Goal: Entertainment & Leisure: Consume media (video, audio)

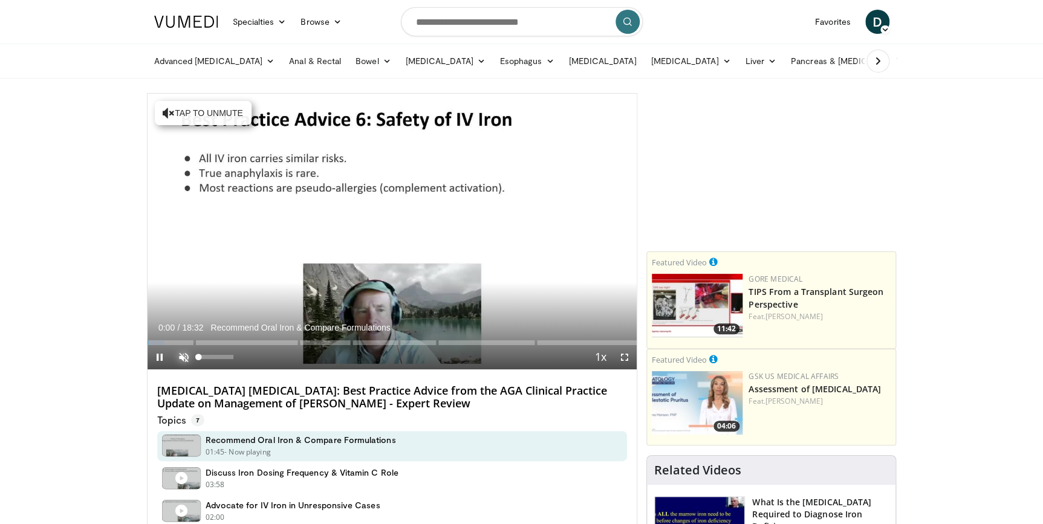
click at [187, 352] on span "Video Player" at bounding box center [184, 357] width 24 height 24
click at [627, 354] on span "Video Player" at bounding box center [624, 357] width 24 height 24
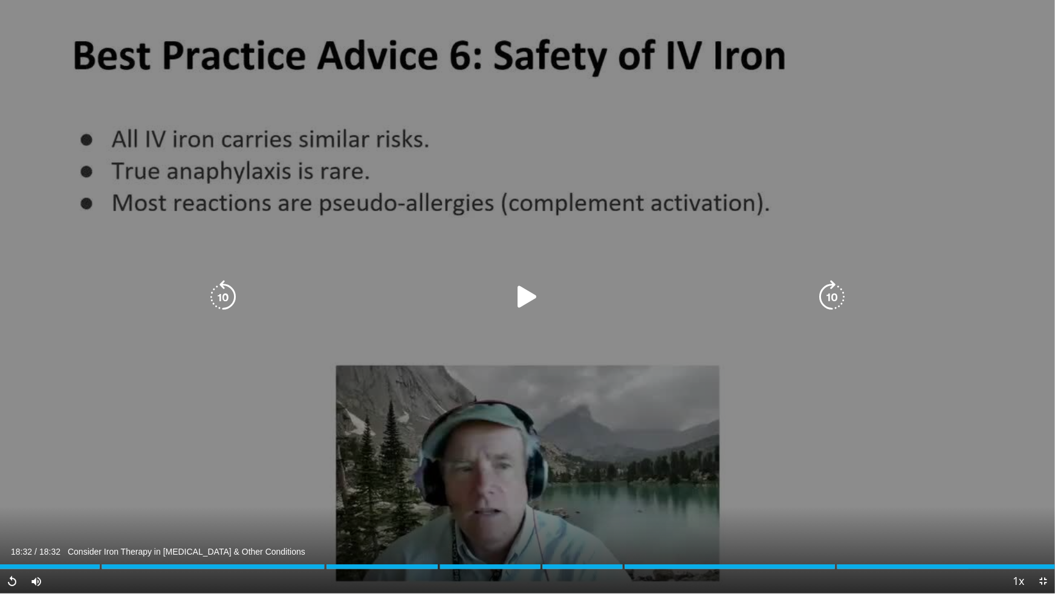
drag, startPoint x: 947, startPoint y: 121, endPoint x: 909, endPoint y: 187, distance: 76.9
click at [941, 132] on div "10 seconds Tap to unmute" at bounding box center [527, 296] width 1055 height 593
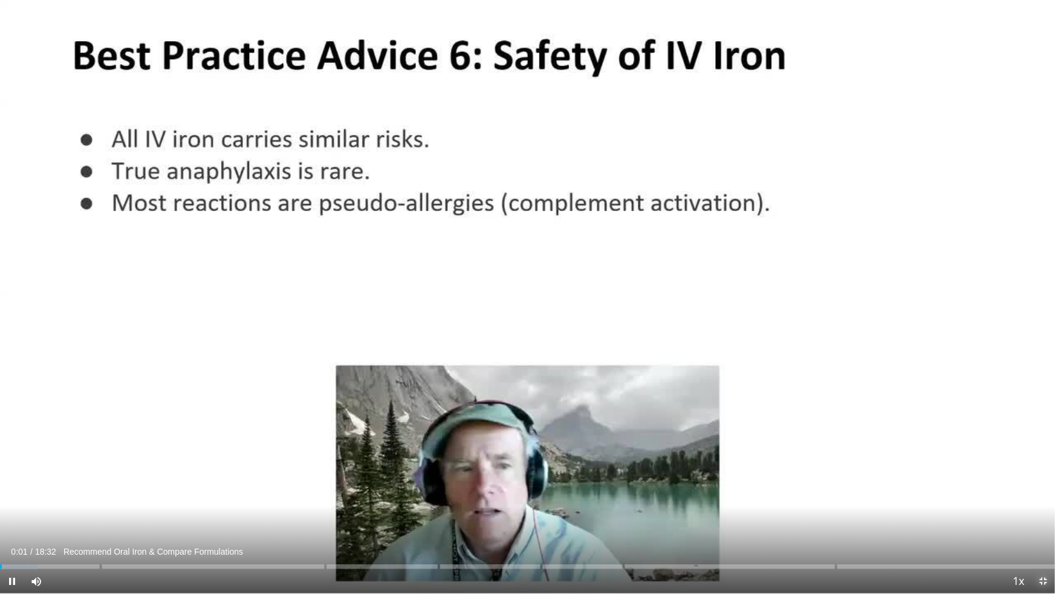
click at [1041, 524] on span "Video Player" at bounding box center [1043, 581] width 24 height 24
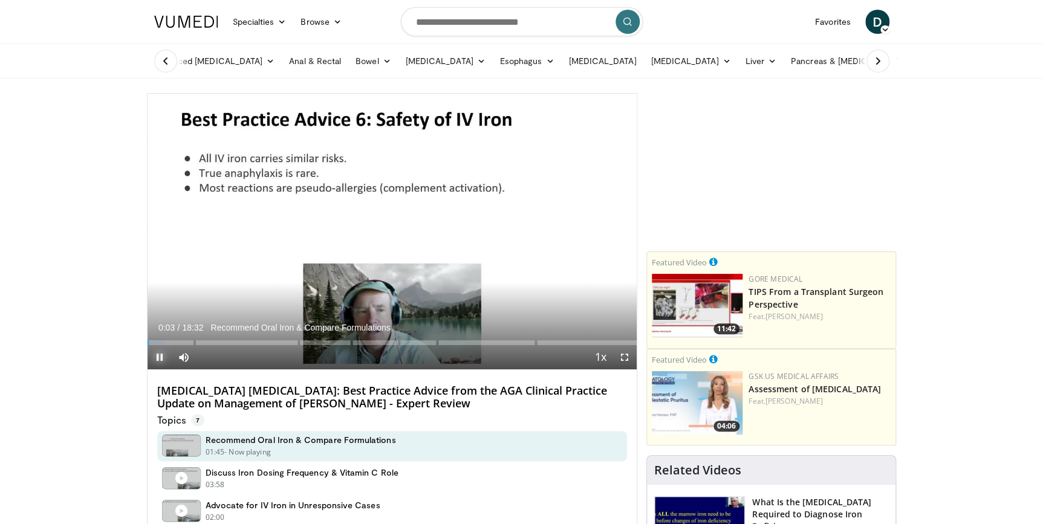
click at [155, 357] on span "Video Player" at bounding box center [160, 357] width 24 height 24
